Goal: Task Accomplishment & Management: Use online tool/utility

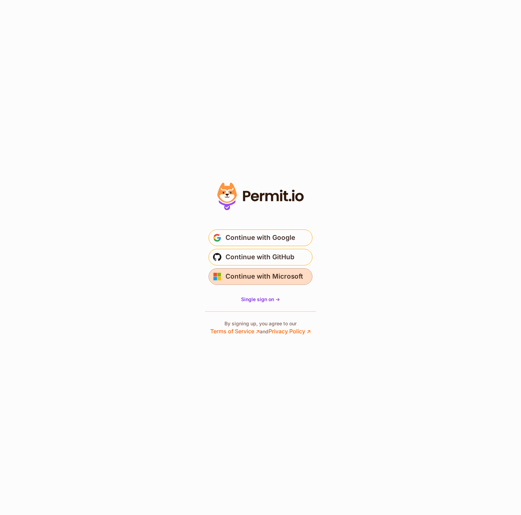
click at [267, 282] on button "Continue with Microsoft" at bounding box center [260, 276] width 104 height 17
click at [269, 260] on span "Continue with GitHub" at bounding box center [259, 257] width 69 height 11
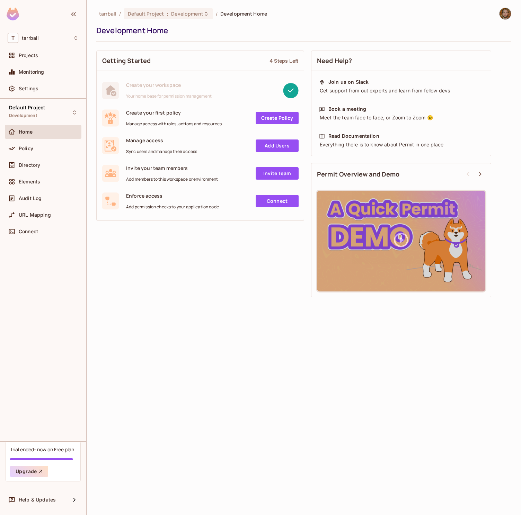
click at [192, 242] on div "Getting Started 4 Steps Left Create your workspace Your home base for permissio…" at bounding box center [303, 174] width 415 height 254
click at [42, 37] on div "T tarrball" at bounding box center [43, 38] width 71 height 10
click at [43, 59] on span "tarrball" at bounding box center [39, 58] width 48 height 7
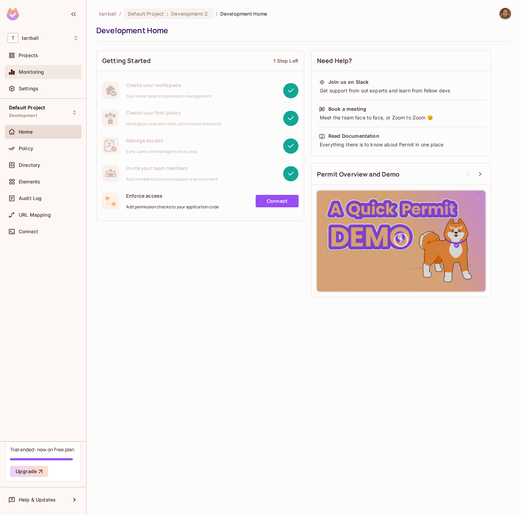
click at [39, 74] on span "Monitoring" at bounding box center [32, 72] width 26 height 6
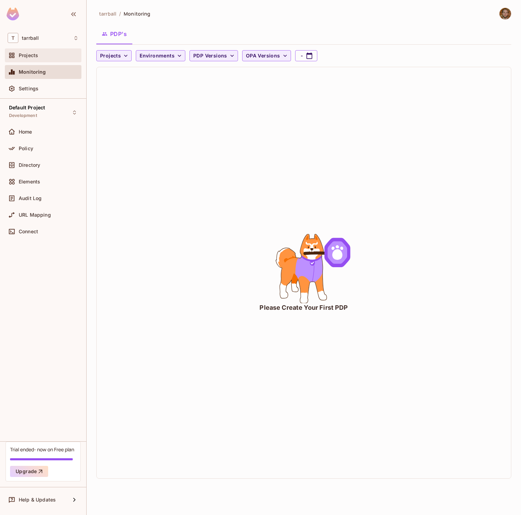
click at [31, 55] on span "Projects" at bounding box center [28, 56] width 19 height 6
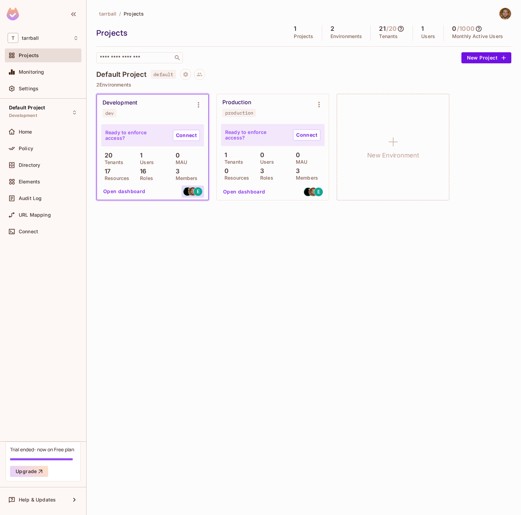
click at [192, 194] on img at bounding box center [192, 191] width 9 height 9
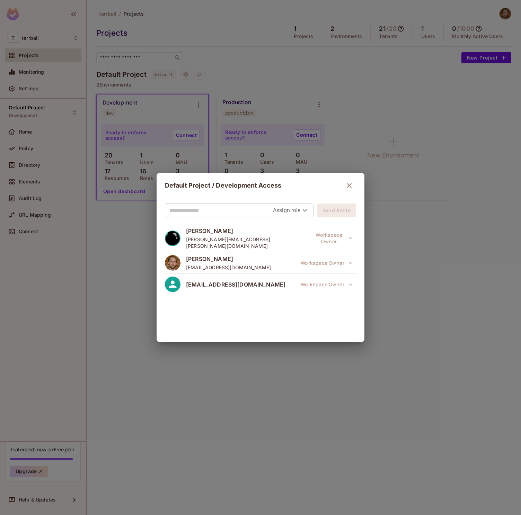
click at [347, 187] on icon "button" at bounding box center [349, 185] width 8 height 8
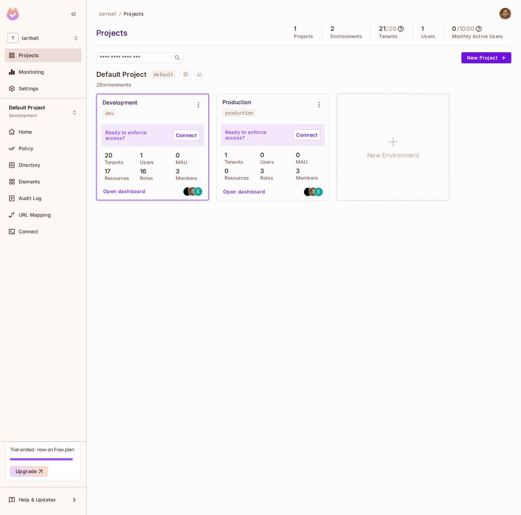
click at [143, 173] on p "16" at bounding box center [141, 171] width 10 height 7
click at [126, 190] on button "Open dashboard" at bounding box center [124, 191] width 48 height 11
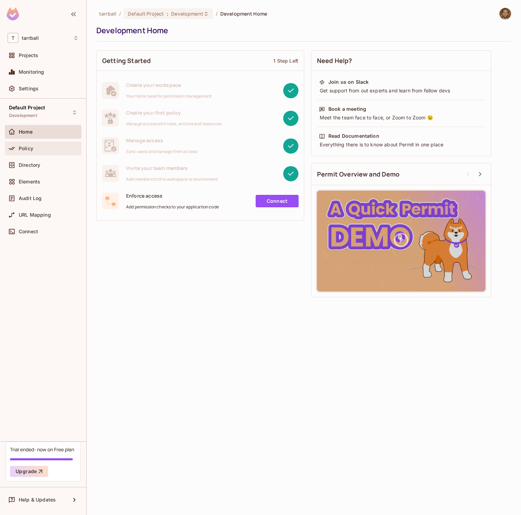
click at [32, 147] on span "Policy" at bounding box center [26, 149] width 15 height 6
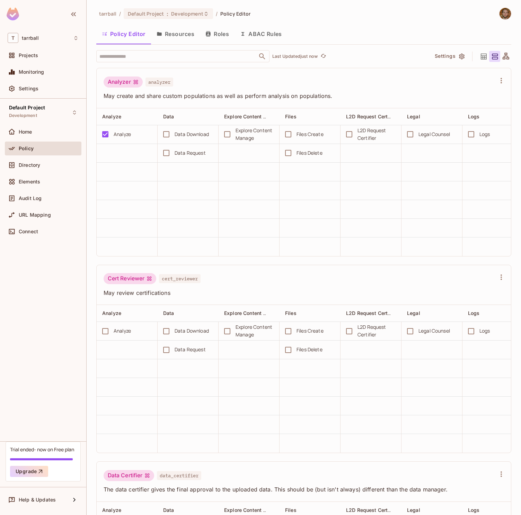
click at [176, 80] on div "Analyzer analyzer" at bounding box center [300, 83] width 392 height 13
click at [180, 81] on div "Analyzer analyzer" at bounding box center [300, 83] width 392 height 13
click at [180, 80] on div "Analyzer analyzer" at bounding box center [300, 83] width 392 height 13
click at [484, 55] on icon at bounding box center [484, 56] width 6 height 6
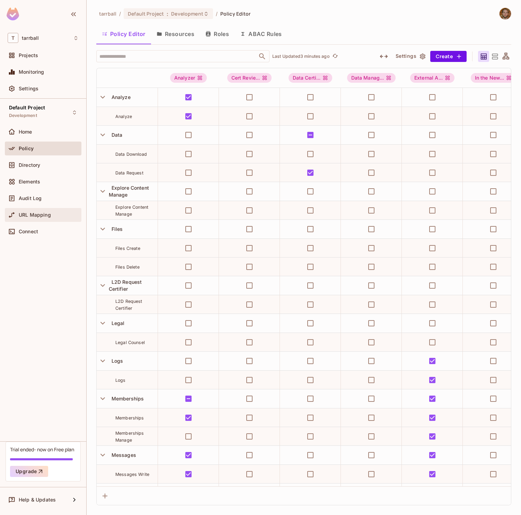
click at [27, 216] on span "URL Mapping" at bounding box center [35, 215] width 32 height 6
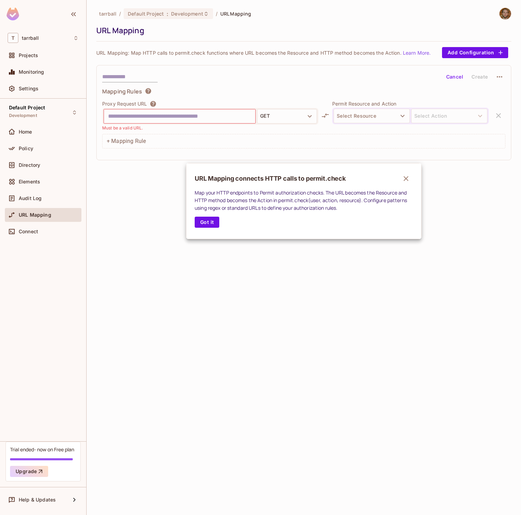
click at [408, 180] on icon "button" at bounding box center [406, 179] width 8 height 8
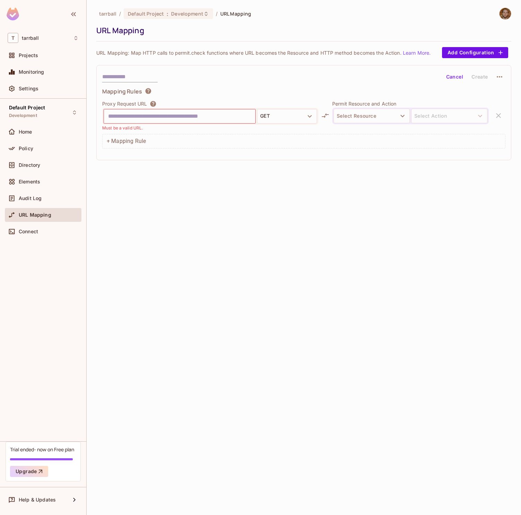
click at [190, 95] on div "Mapping Rules" at bounding box center [303, 93] width 403 height 10
click at [270, 97] on div "Mapping Rules Proxy Request URL GET Must be a valid URL. Permit Resource and Ac…" at bounding box center [303, 118] width 403 height 61
click at [230, 97] on div "Mapping Rules Proxy Request URL GET Must be a valid URL. Permit Resource and Ac…" at bounding box center [303, 118] width 403 height 61
